Goal: Task Accomplishment & Management: Use online tool/utility

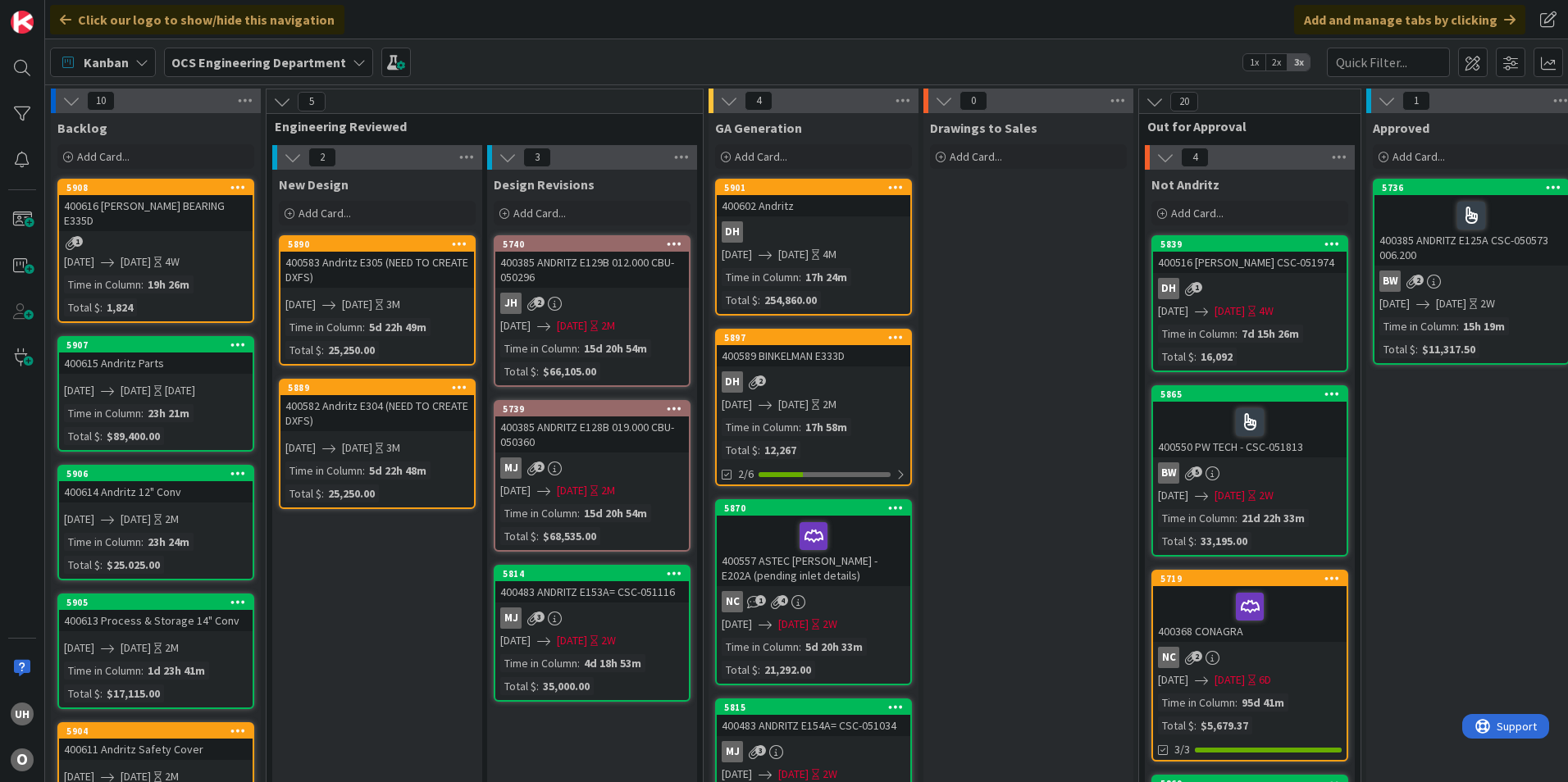
scroll to position [0, 1428]
drag, startPoint x: 0, startPoint y: 188, endPoint x: 356, endPoint y: 686, distance: 612.2
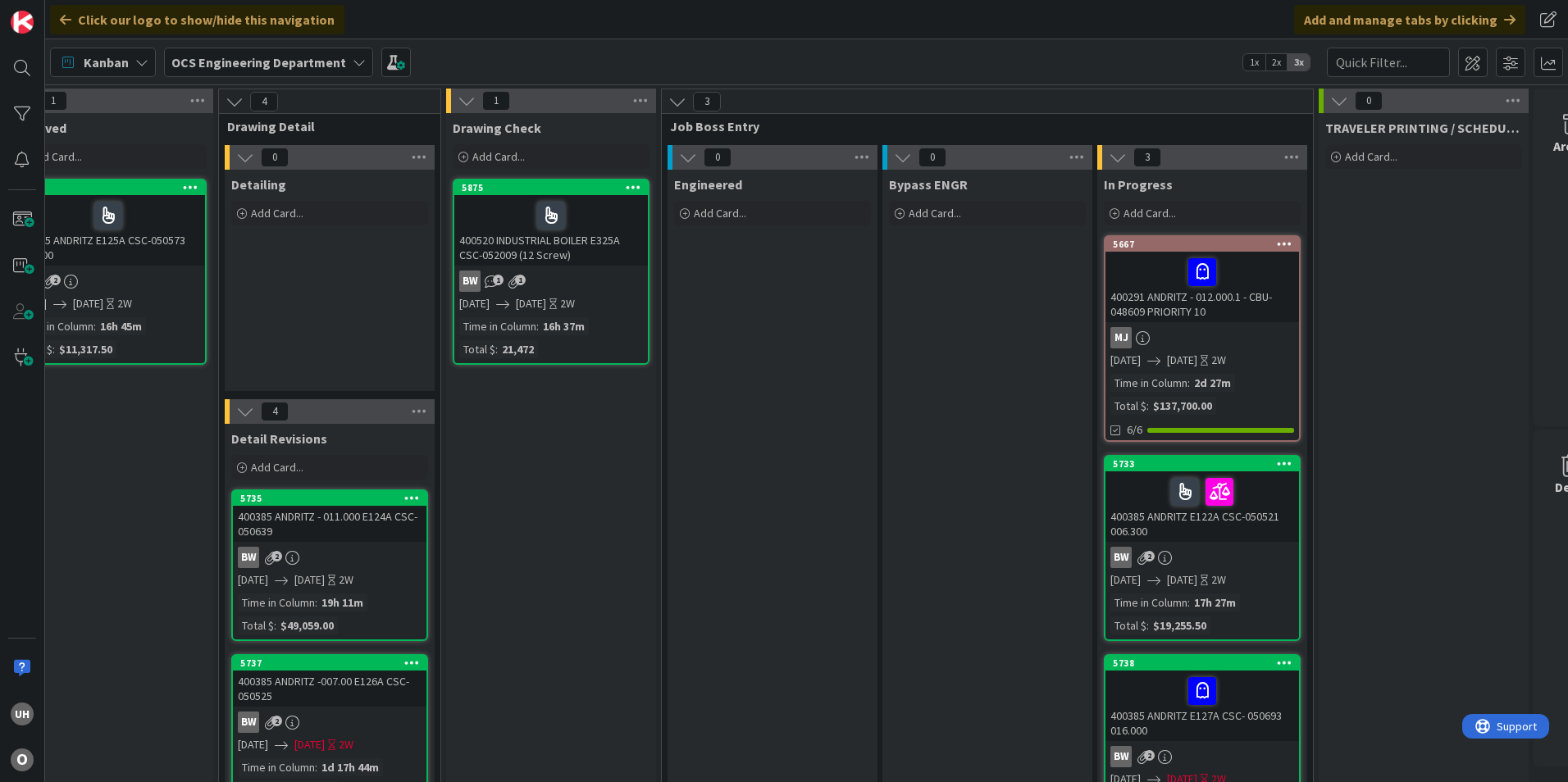
scroll to position [0, 1428]
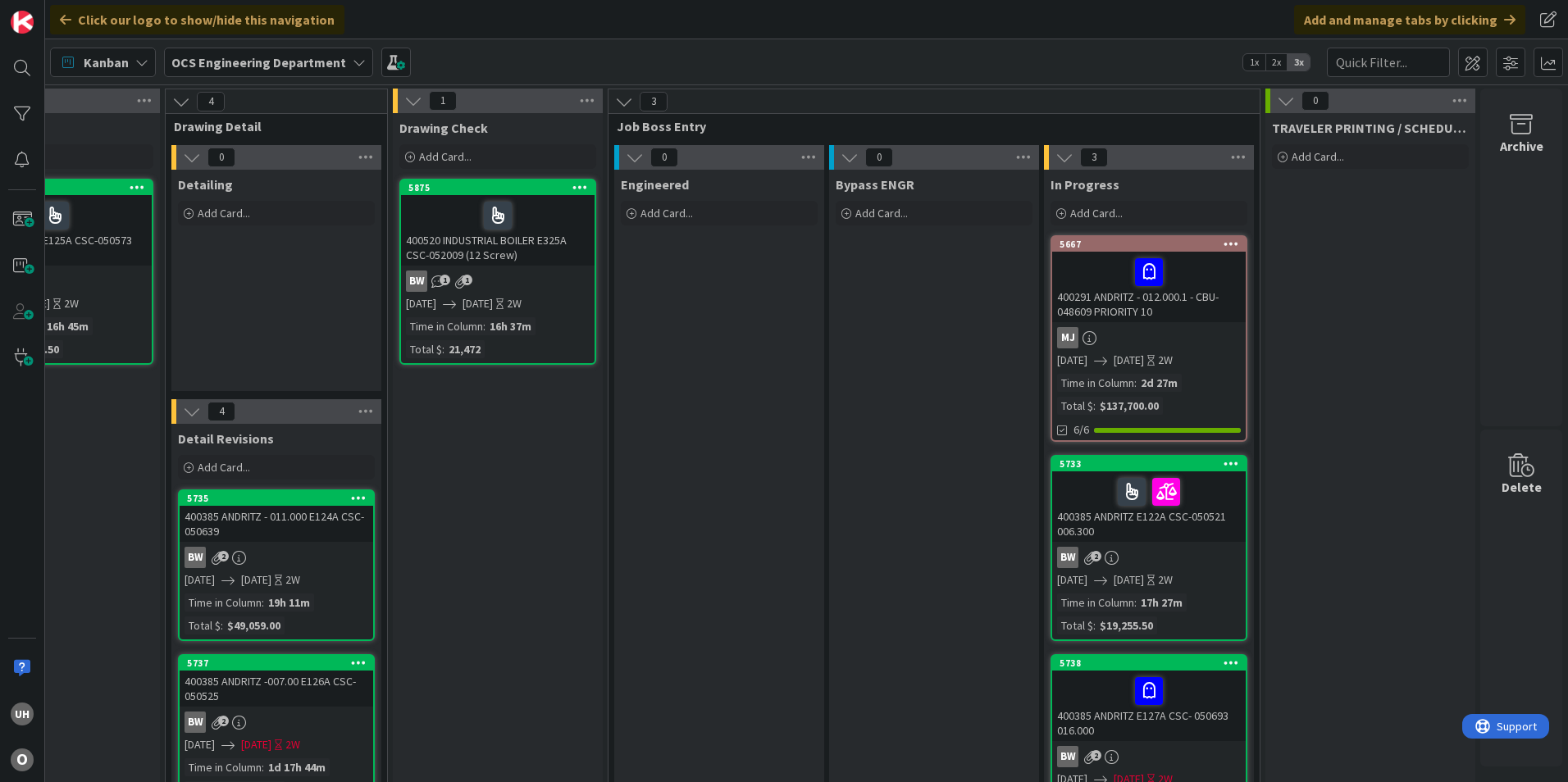
drag, startPoint x: 677, startPoint y: 772, endPoint x: 23, endPoint y: 18, distance: 998.1
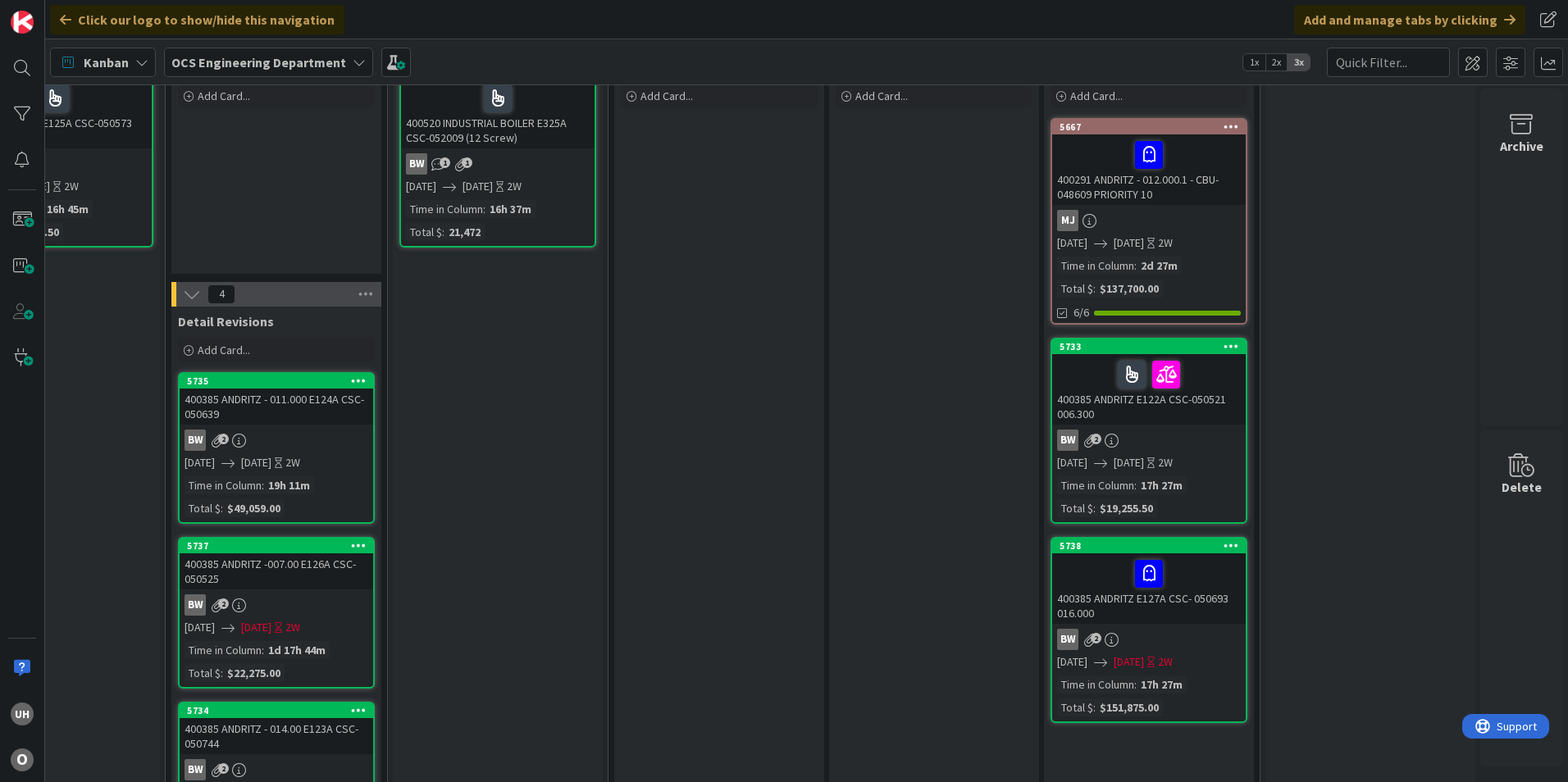
scroll to position [164, 1428]
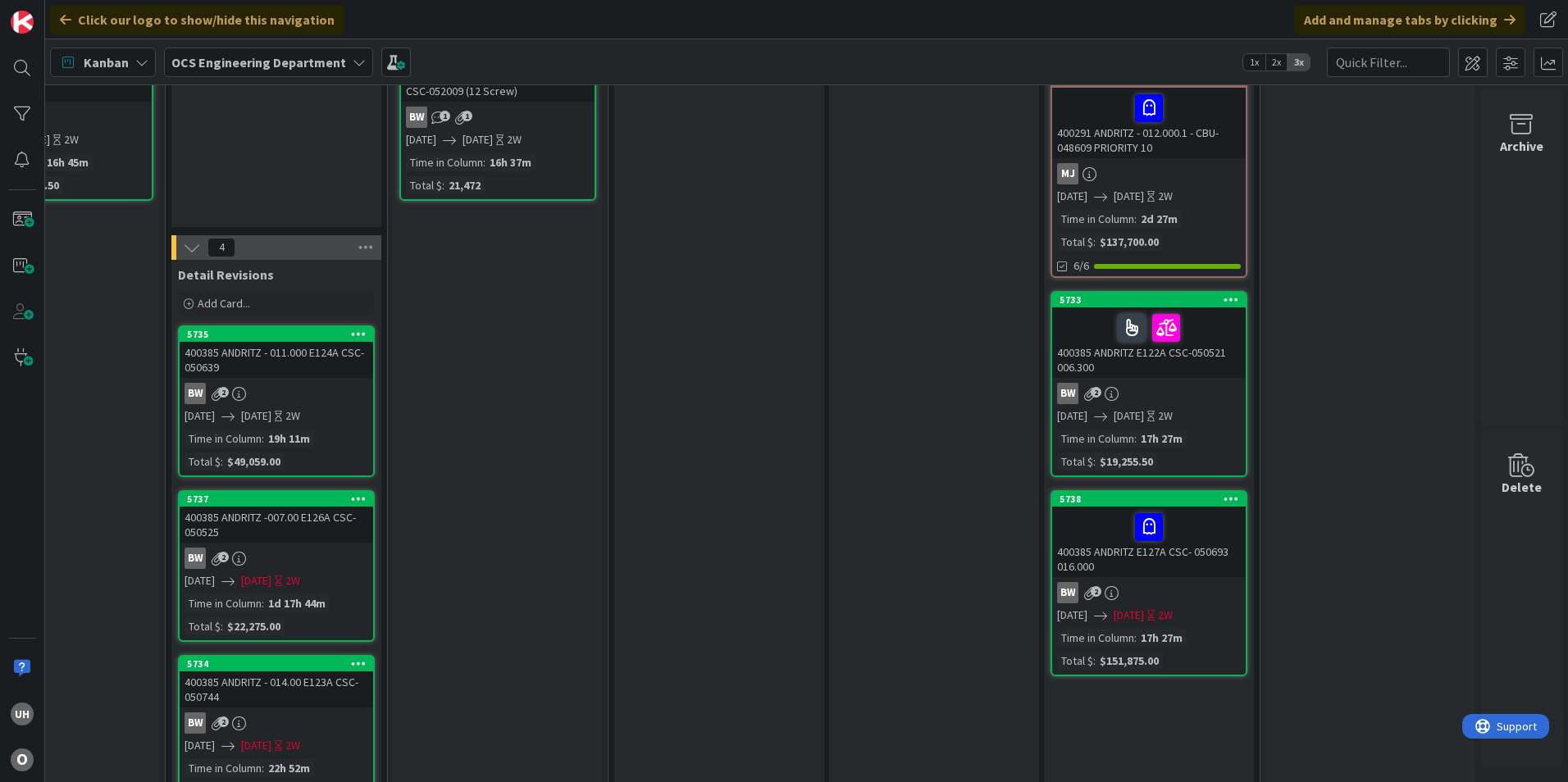
click at [1159, 388] on div "BW 2" at bounding box center [1148, 394] width 194 height 22
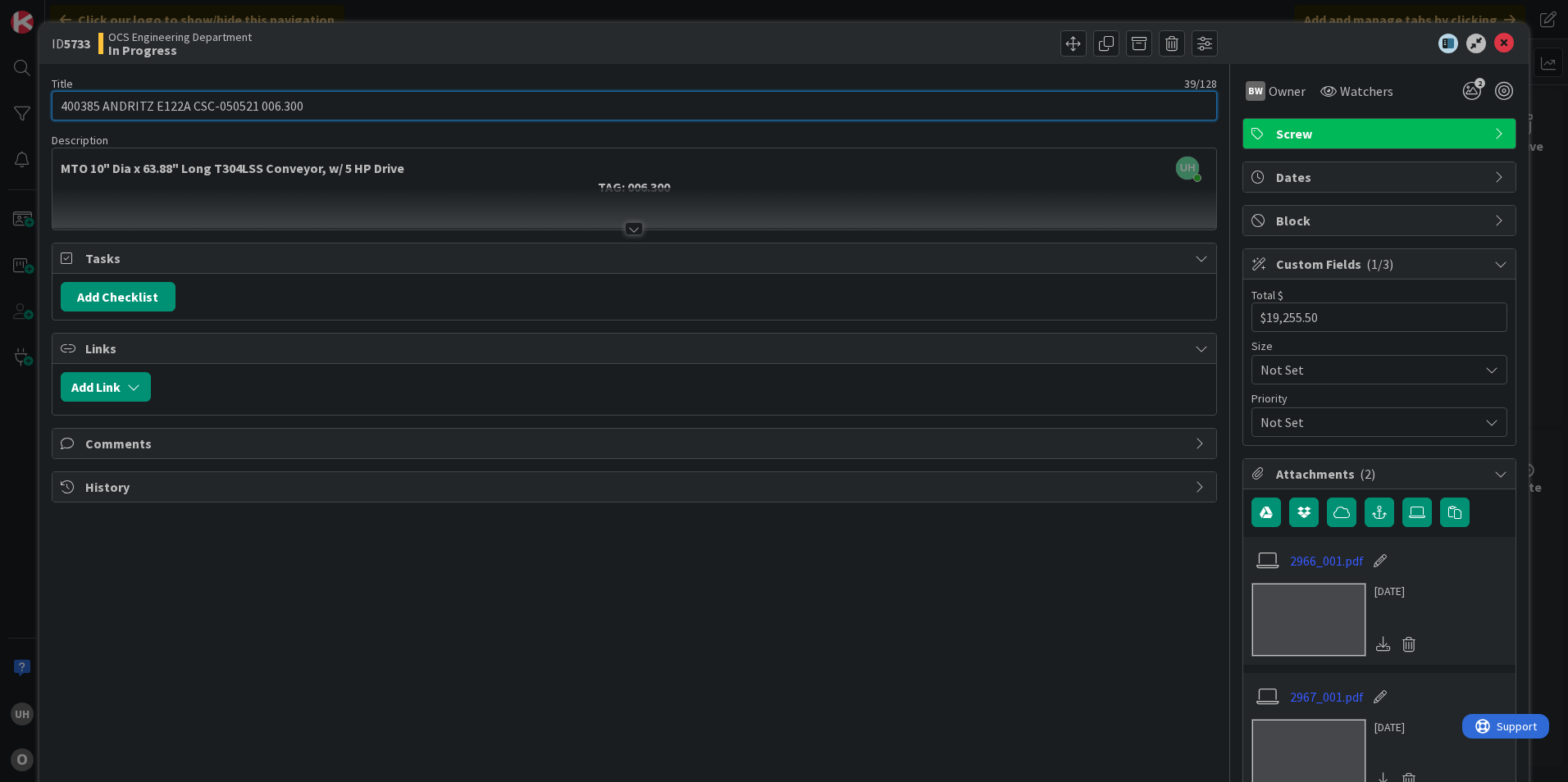
drag, startPoint x: 189, startPoint y: 104, endPoint x: 250, endPoint y: 110, distance: 61.3
click at [250, 110] on input "400385 ANDRITZ E122A CSC-050521 006.300" at bounding box center [634, 106] width 1165 height 30
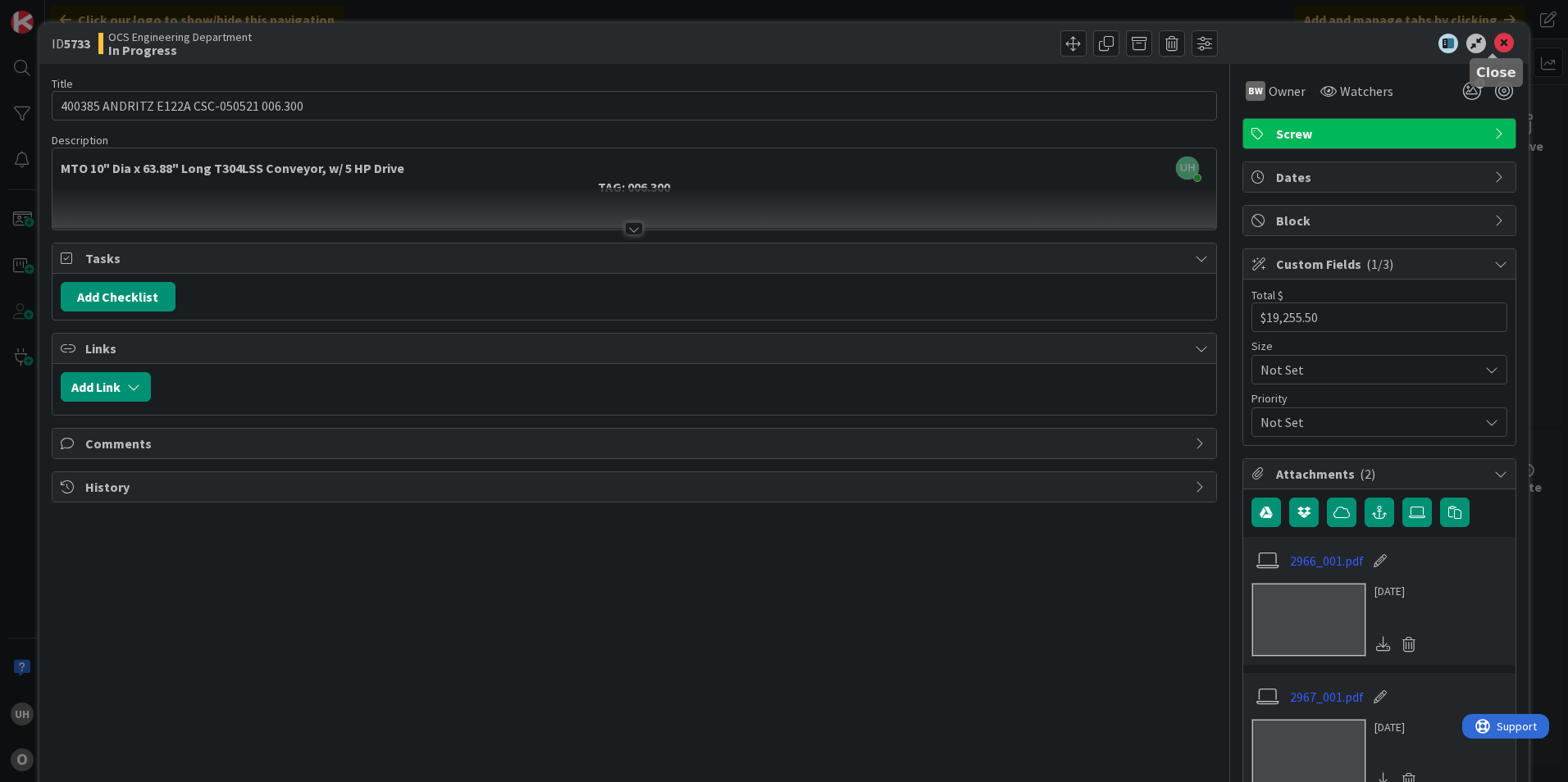
click at [1495, 36] on icon at bounding box center [1504, 43] width 20 height 20
